Goal: Book appointment/travel/reservation

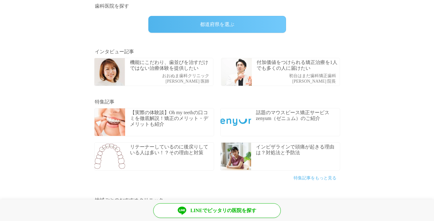
scroll to position [193, 0]
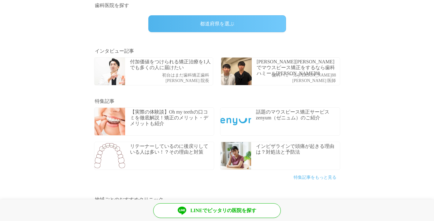
click at [273, 61] on p "[PERSON_NAME][PERSON_NAME]でマウスピース矯正をするなら歯科ハミール[PERSON_NAME]88" at bounding box center [297, 68] width 82 height 18
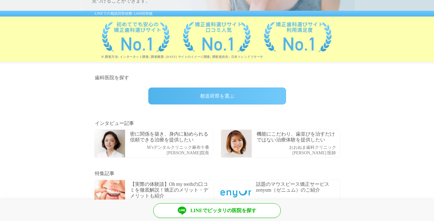
scroll to position [122, 0]
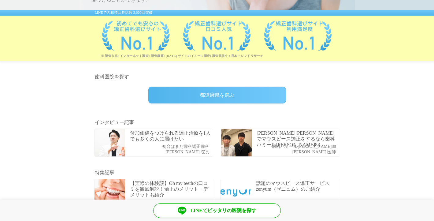
click at [264, 136] on p "[PERSON_NAME][PERSON_NAME]でマウスピース矯正をするなら歯科ハミール[PERSON_NAME]88" at bounding box center [297, 139] width 82 height 18
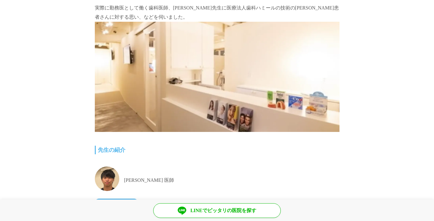
scroll to position [184, 0]
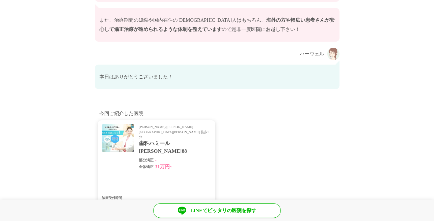
scroll to position [3508, 0]
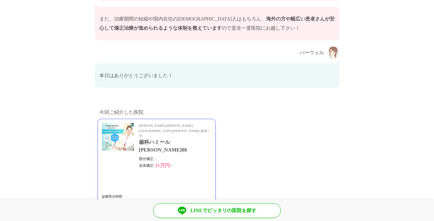
click at [154, 162] on dl "全体矯正 31万円~" at bounding box center [175, 165] width 72 height 7
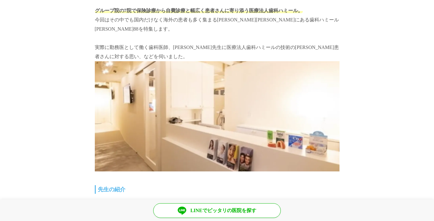
scroll to position [0, 0]
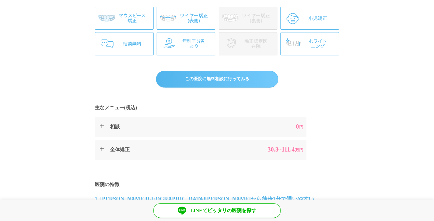
scroll to position [179, 0]
click at [242, 79] on link "この医院に無料相談に行ってみる" at bounding box center [217, 79] width 122 height 17
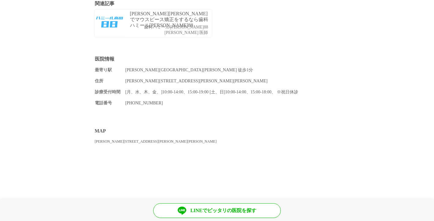
scroll to position [578, 0]
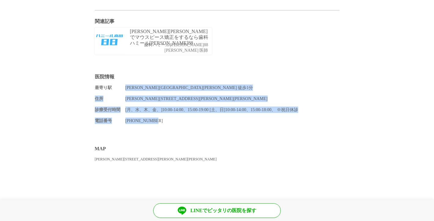
drag, startPoint x: 181, startPoint y: 107, endPoint x: 127, endPoint y: 71, distance: 65.0
click at [127, 84] on div "最寄り駅 高田馬場駅 徒歩1分 住所 東京都新宿区 高田馬場 1-27-6 KIビル 4F 診療受付時間 [月、水、木、金、]10:00-14:00、15:0…" at bounding box center [217, 103] width 244 height 39
click at [127, 85] on span "高田馬場駅 徒歩1分" at bounding box center [189, 87] width 128 height 5
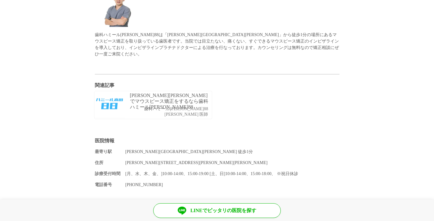
scroll to position [509, 0]
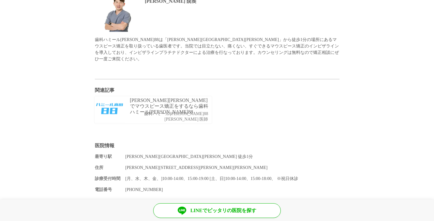
click at [195, 97] on p "[PERSON_NAME][PERSON_NAME]でマウスピース矯正をするなら歯科ハミール[PERSON_NAME]88" at bounding box center [170, 106] width 80 height 18
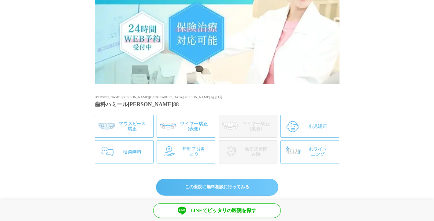
scroll to position [0, 0]
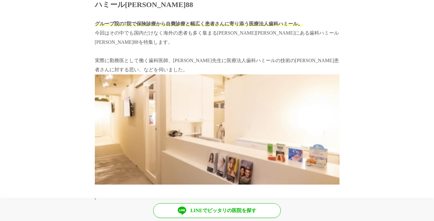
scroll to position [69, 0]
